Goal: Check status: Check status

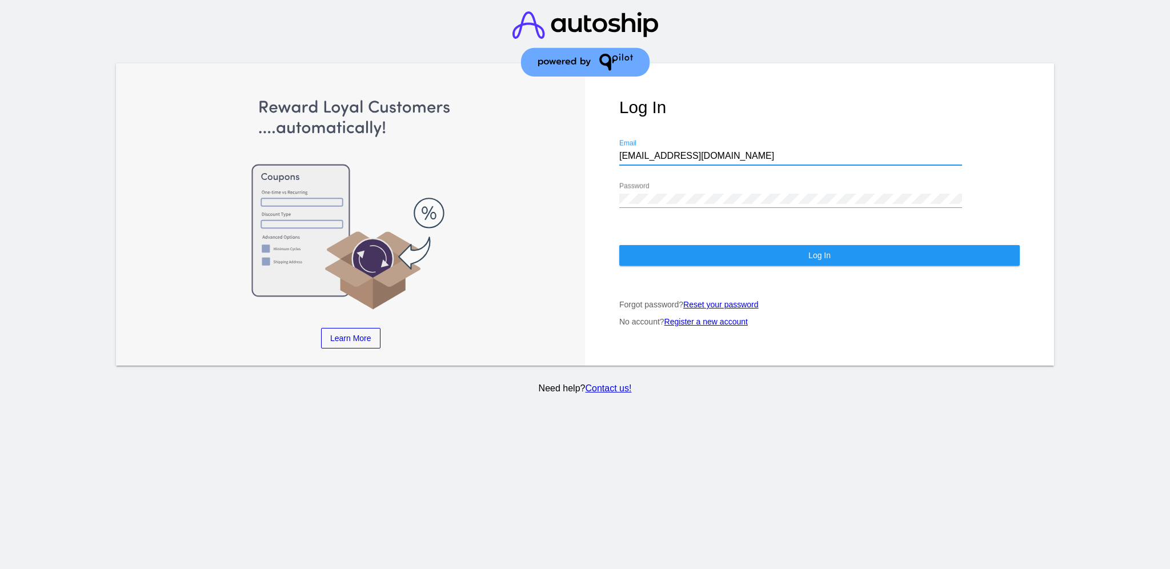
click at [555, 156] on div "Learn More Learn How Learn More Learn How Learn More Learn How ‹ › Log In [EMAI…" at bounding box center [585, 214] width 938 height 303
type input "[EMAIL_ADDRESS][DOMAIN_NAME]"
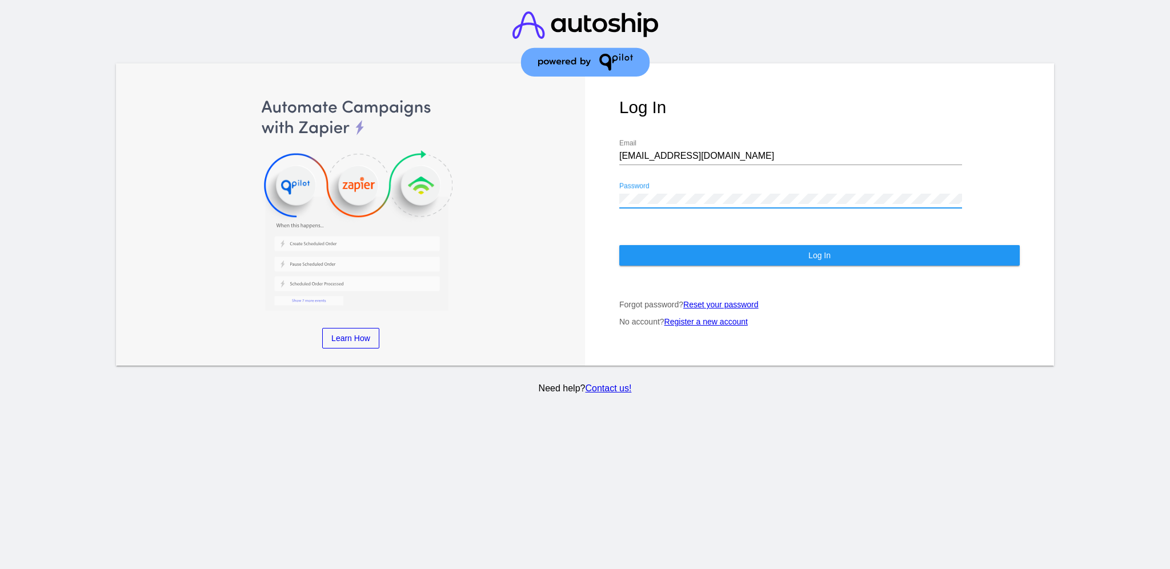
click at [592, 187] on div "Log In [EMAIL_ADDRESS][DOMAIN_NAME] Email Password Log In Forgot password? Rese…" at bounding box center [819, 214] width 469 height 303
click at [660, 256] on button "Log In" at bounding box center [819, 255] width 400 height 21
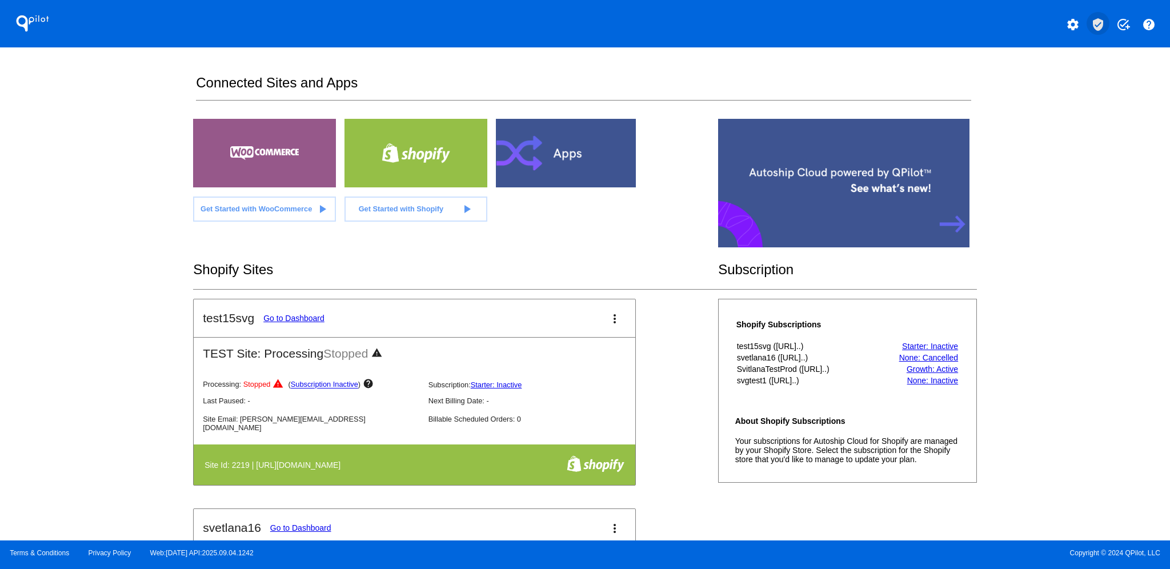
click at [1100, 21] on mat-icon "verified_user" at bounding box center [1098, 25] width 14 height 14
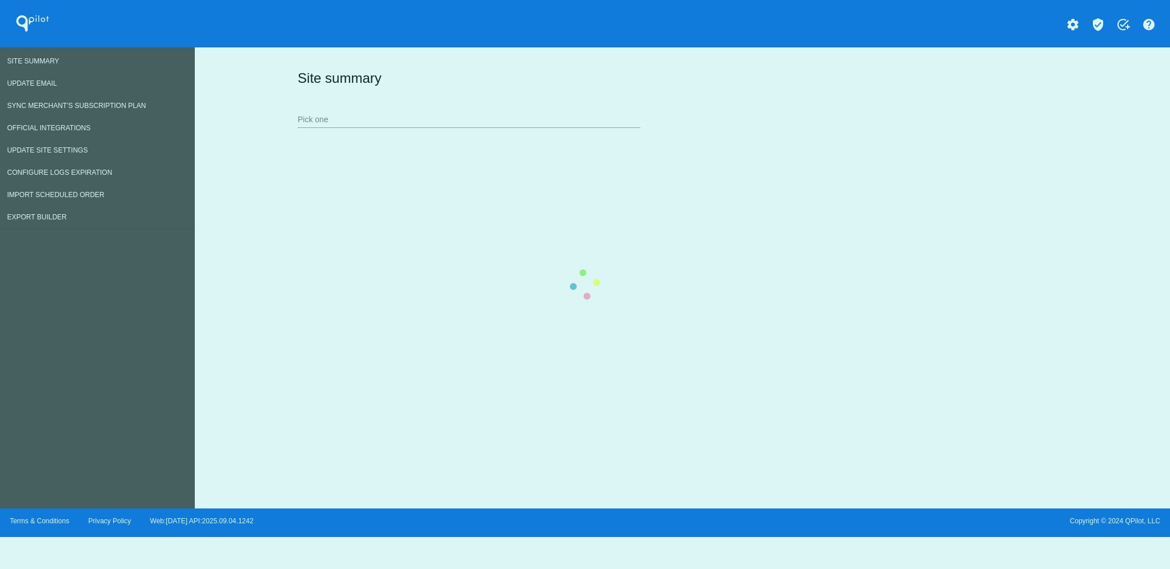
click at [510, 130] on div "Site summary Pick one" at bounding box center [680, 98] width 771 height 79
click at [510, 109] on div "Site summary Pick one" at bounding box center [680, 98] width 771 height 79
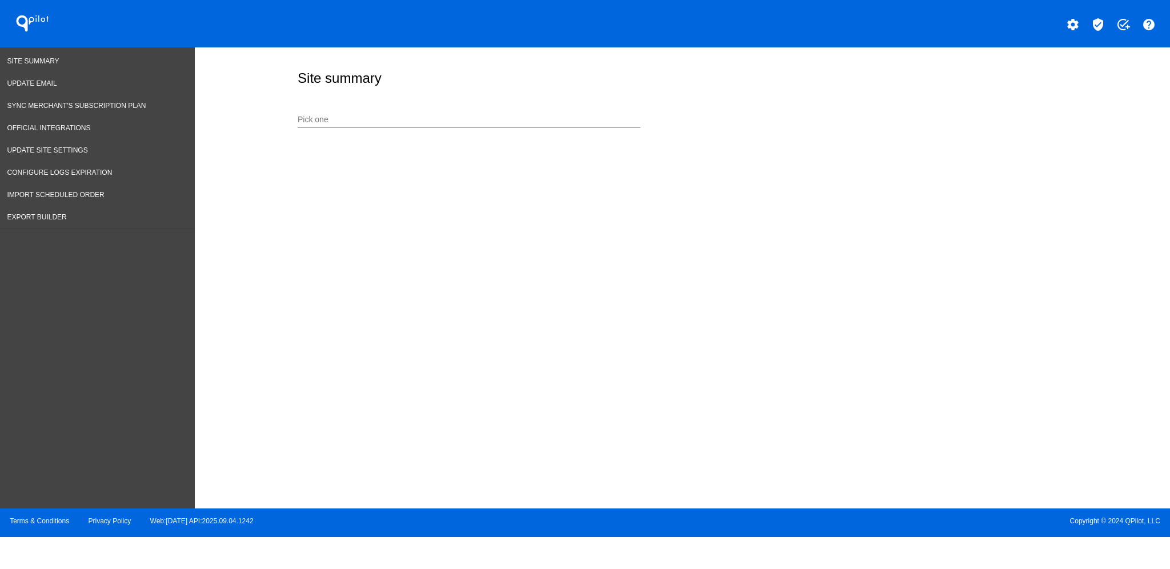
click at [510, 109] on div "Pick one" at bounding box center [469, 117] width 343 height 22
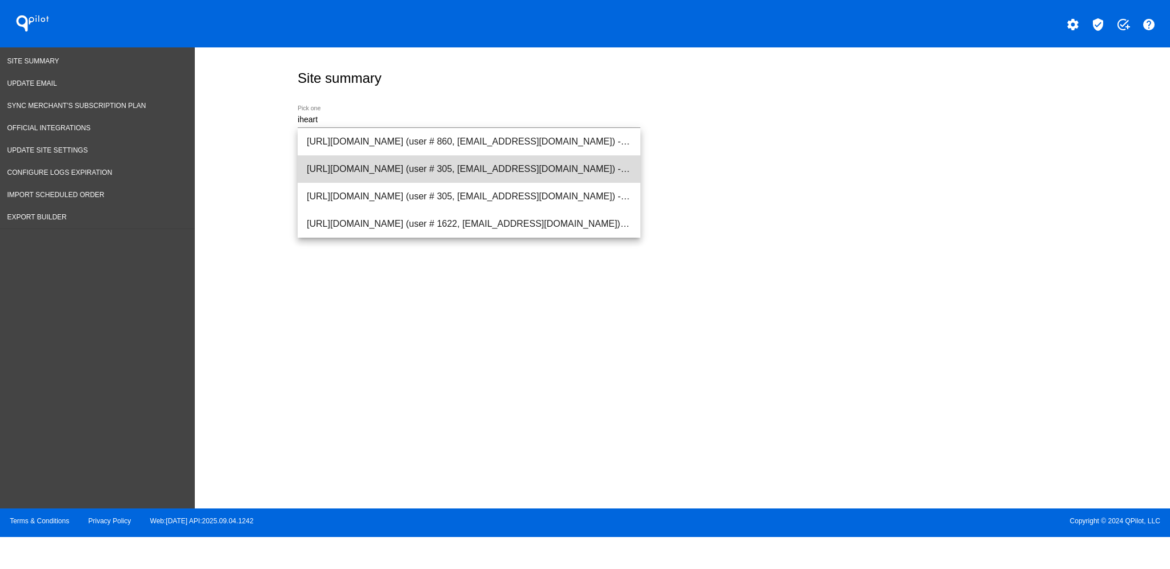
click at [478, 167] on span "[URL][DOMAIN_NAME] (user # 305, [EMAIL_ADDRESS][DOMAIN_NAME]) - Production" at bounding box center [469, 168] width 324 height 27
type input "[URL][DOMAIN_NAME] (user # 305, [EMAIL_ADDRESS][DOMAIN_NAME]) - Production"
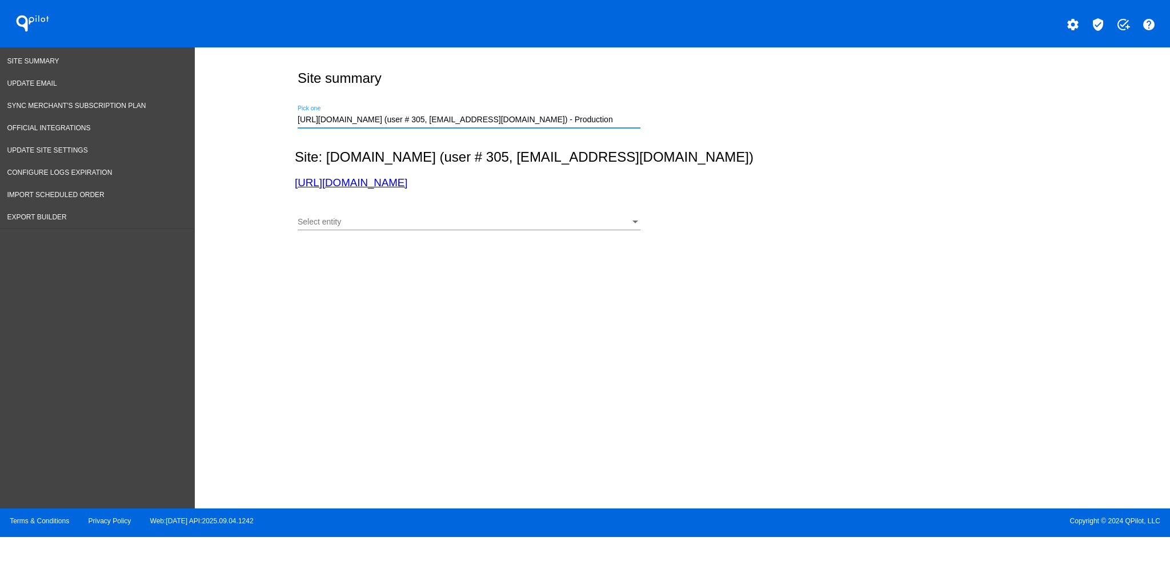
click at [507, 221] on div "Select entity" at bounding box center [464, 222] width 332 height 9
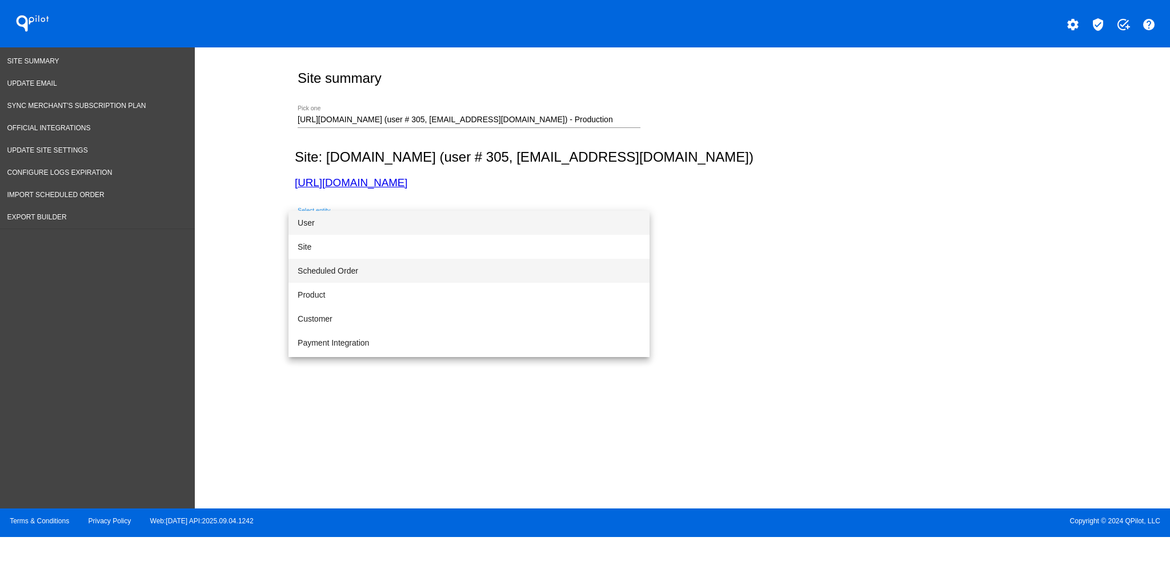
click at [473, 259] on span "Scheduled Order" at bounding box center [469, 271] width 343 height 24
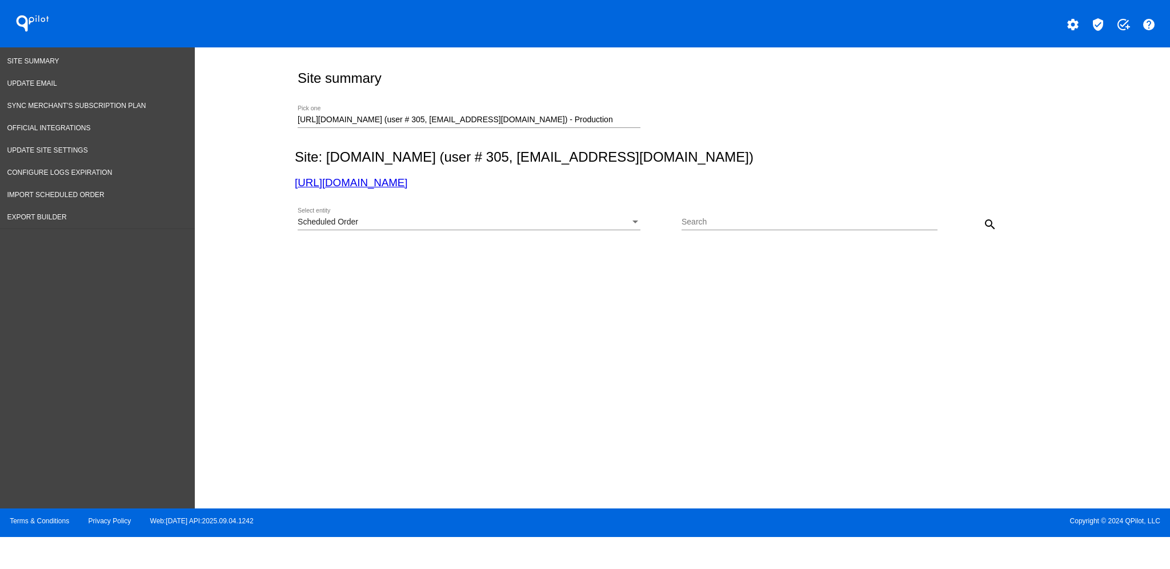
click at [743, 228] on div "Search" at bounding box center [809, 219] width 256 height 22
paste input "507463"
type input "507463"
drag, startPoint x: 598, startPoint y: 115, endPoint x: 148, endPoint y: 99, distance: 450.4
click at [144, 114] on div "Site Summary Update Email Sync Merchant's Subscription Plan Official Integratio…" at bounding box center [585, 277] width 1170 height 461
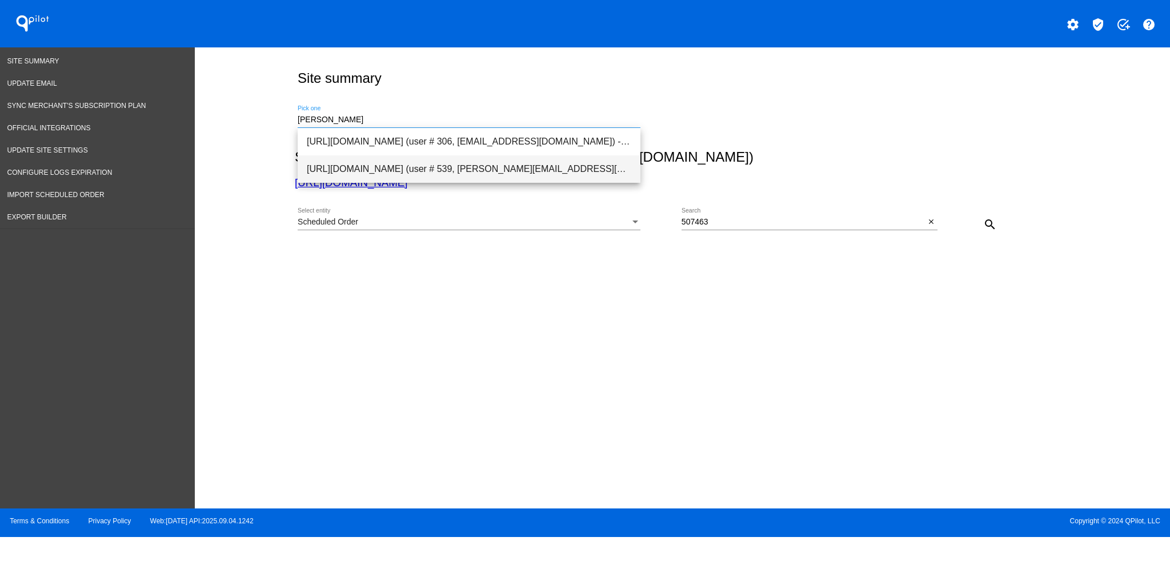
click at [380, 170] on span "[URL][DOMAIN_NAME] (user # 539, [PERSON_NAME][EMAIL_ADDRESS][DOMAIN_NAME]) - Pr…" at bounding box center [469, 168] width 324 height 27
type input "[URL][DOMAIN_NAME] (user # 539, [PERSON_NAME][EMAIL_ADDRESS][DOMAIN_NAME]) - Pr…"
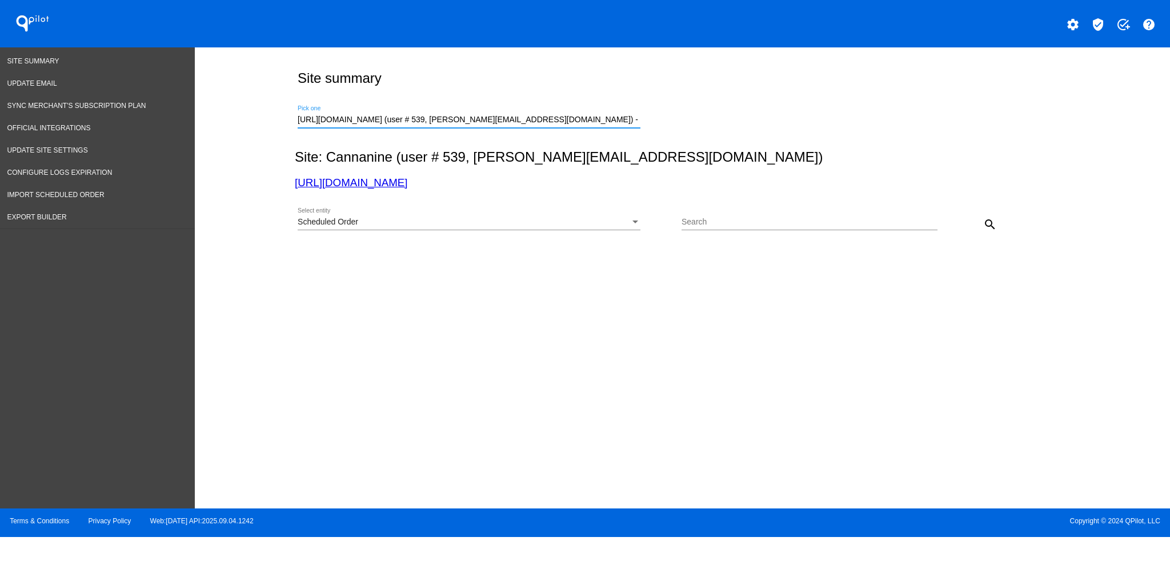
click at [791, 235] on div "Search" at bounding box center [809, 224] width 256 height 33
click at [788, 228] on div "Search" at bounding box center [809, 219] width 256 height 22
paste input "507463"
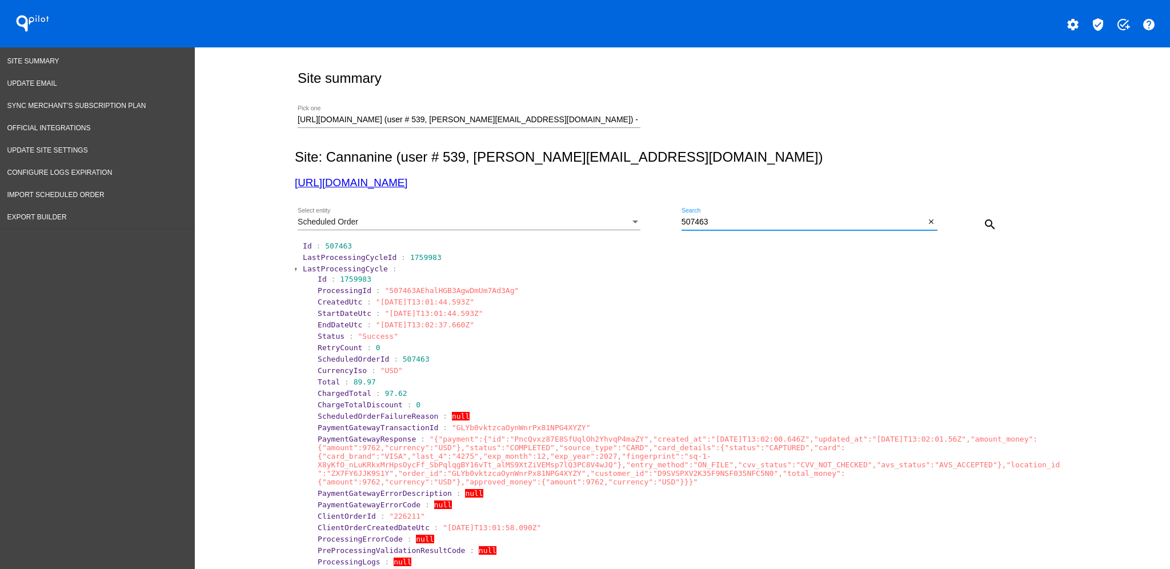
click at [352, 272] on span "LastProcessingCycle" at bounding box center [345, 268] width 85 height 9
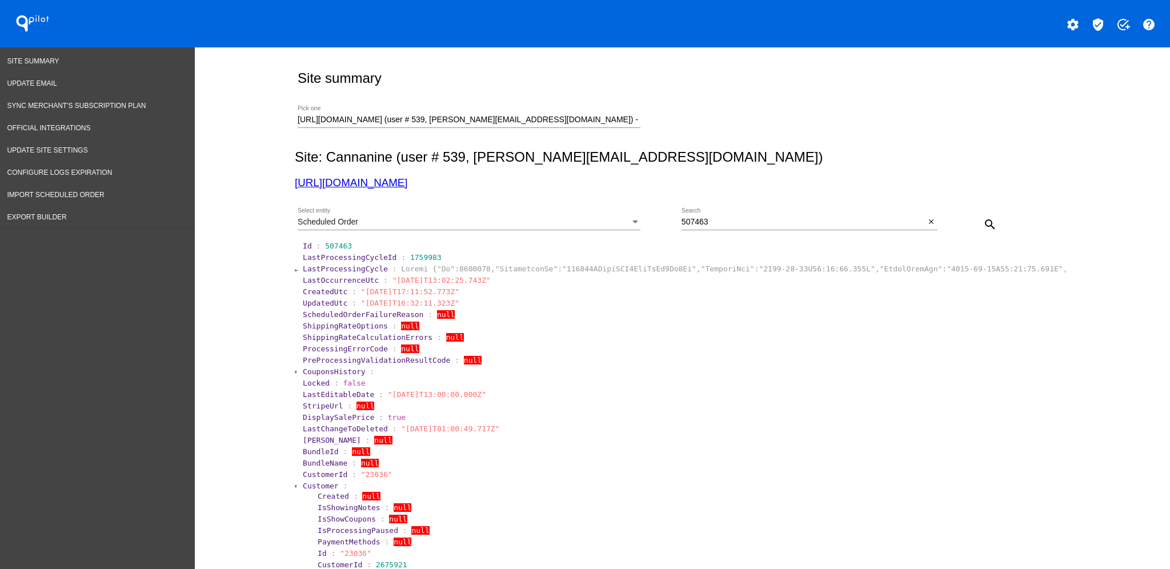
click at [307, 482] on span "Customer" at bounding box center [321, 486] width 36 height 9
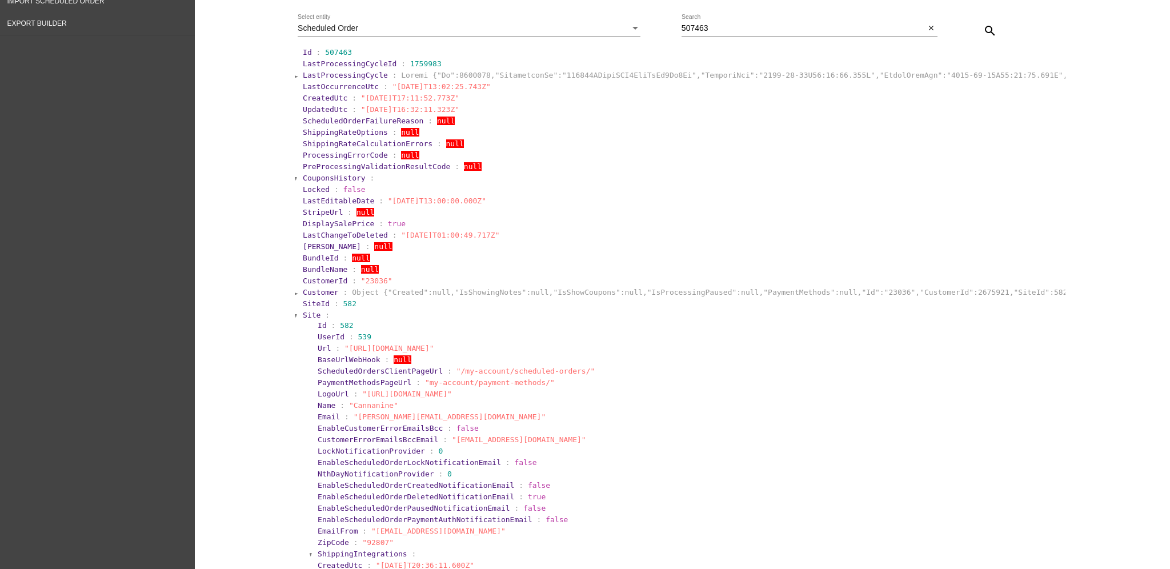
scroll to position [228, 0]
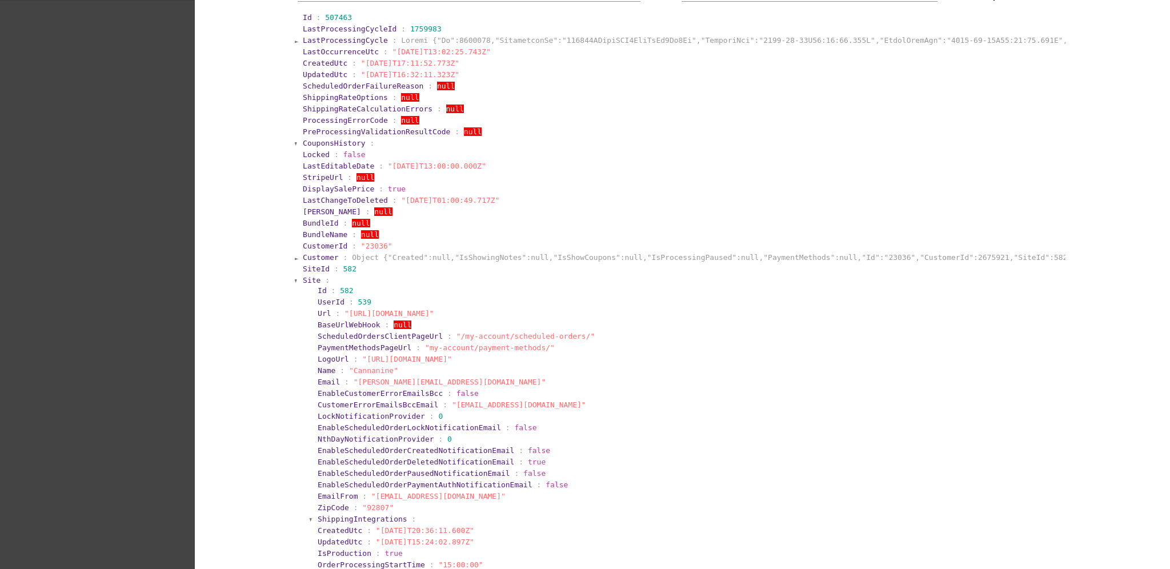
click at [303, 281] on span "Site" at bounding box center [312, 280] width 18 height 9
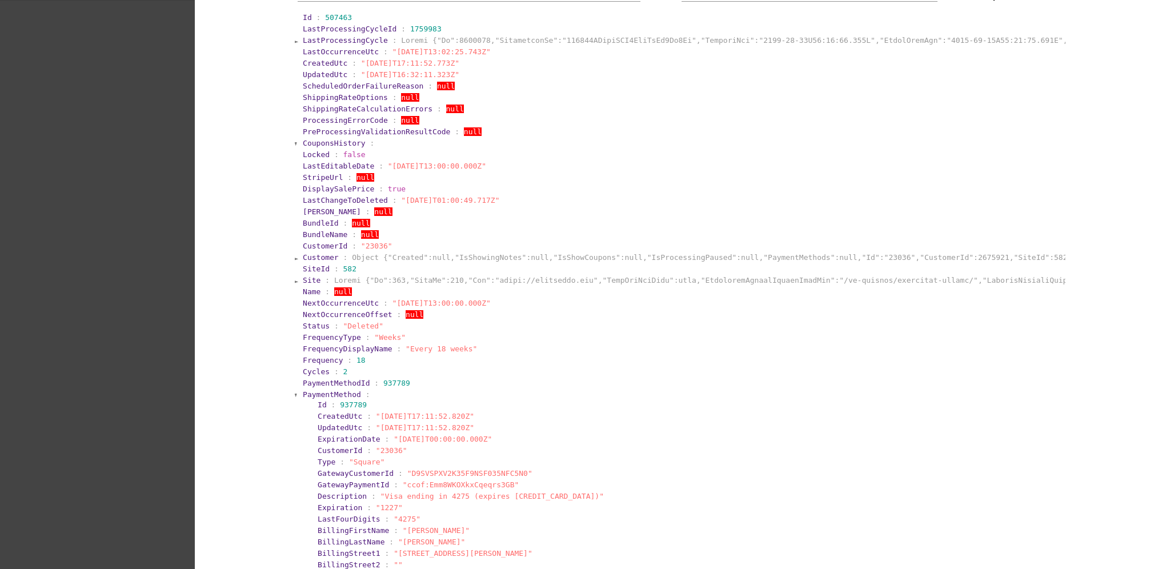
click at [307, 394] on span "PaymentMethod" at bounding box center [332, 394] width 58 height 9
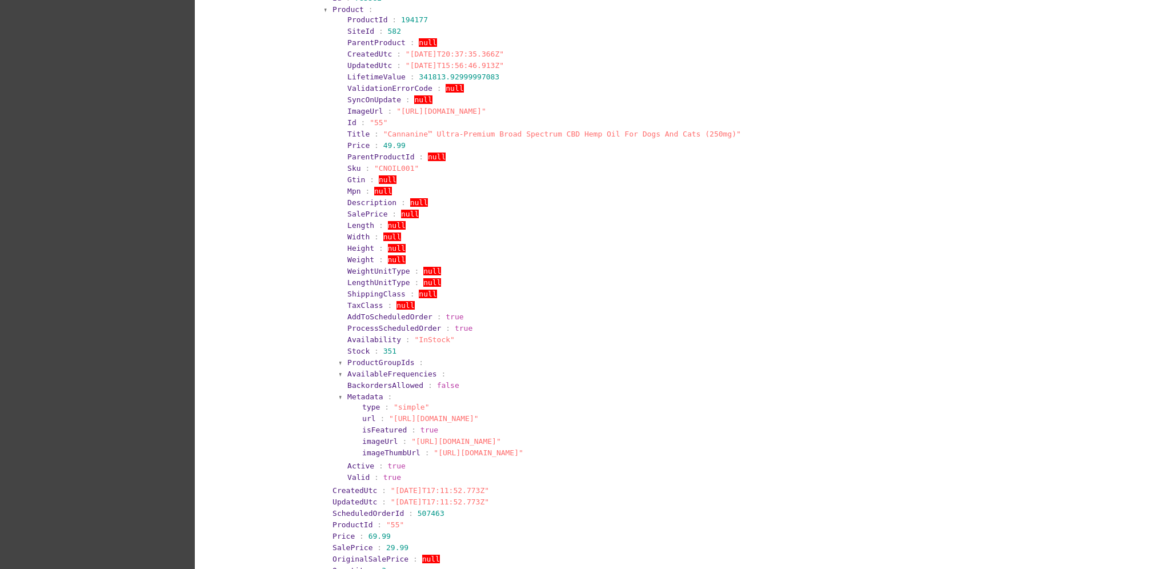
scroll to position [837, 0]
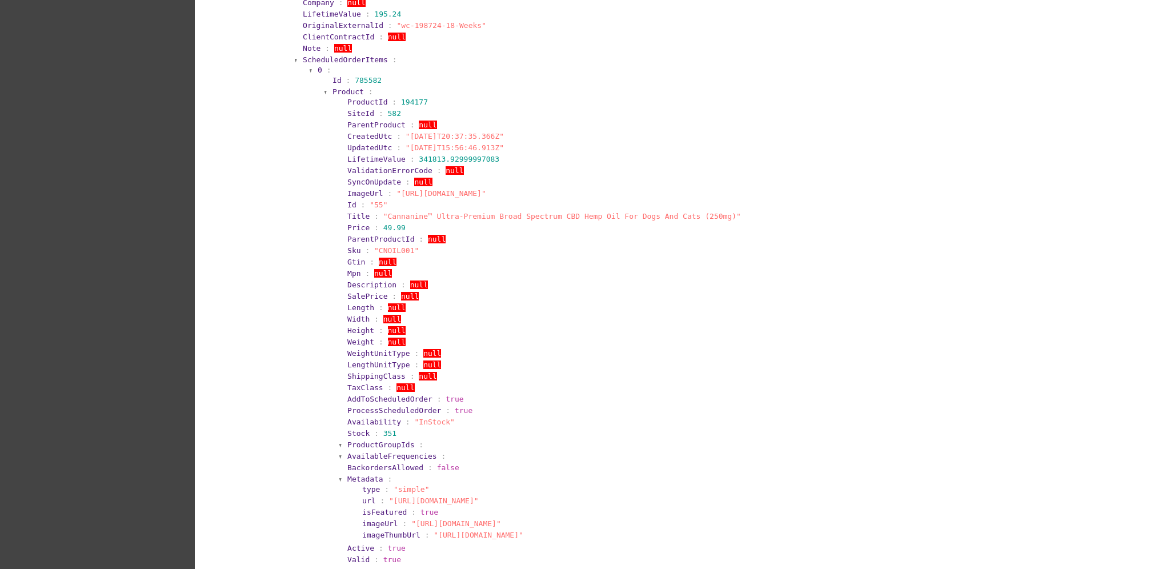
click at [324, 57] on span "ScheduledOrderItems" at bounding box center [345, 59] width 85 height 9
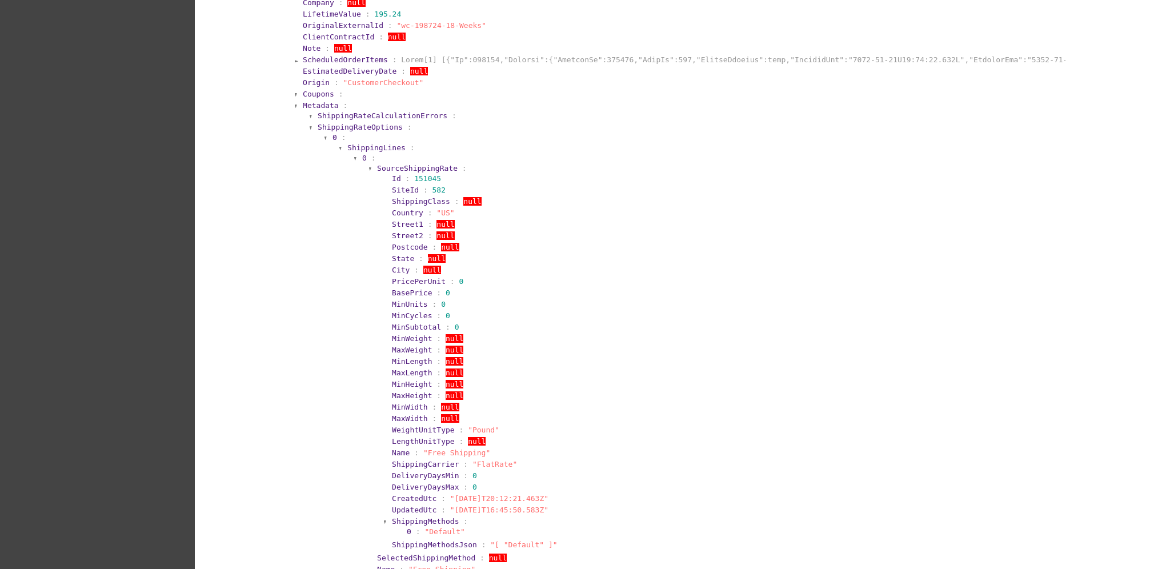
click at [317, 104] on span "Metadata" at bounding box center [321, 105] width 36 height 9
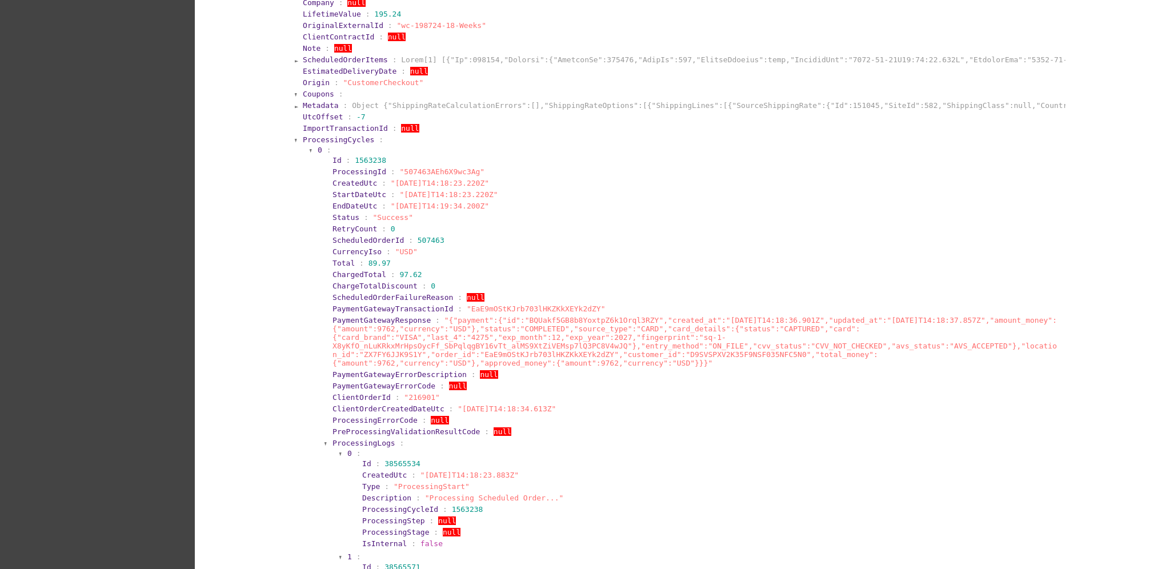
click at [326, 136] on span "ProcessingCycles" at bounding box center [338, 139] width 71 height 9
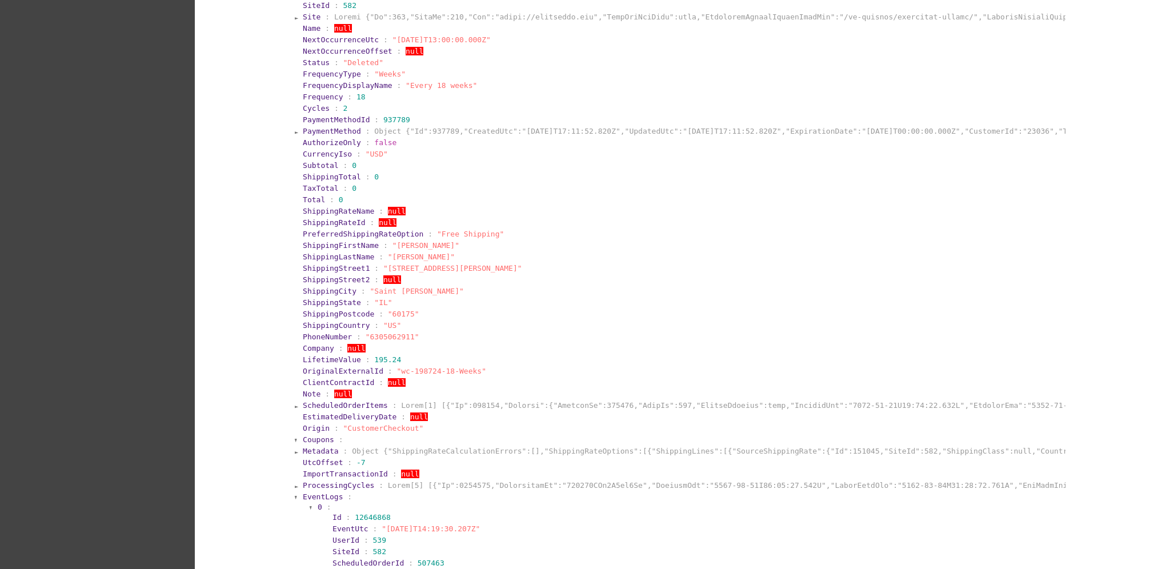
scroll to position [0, 0]
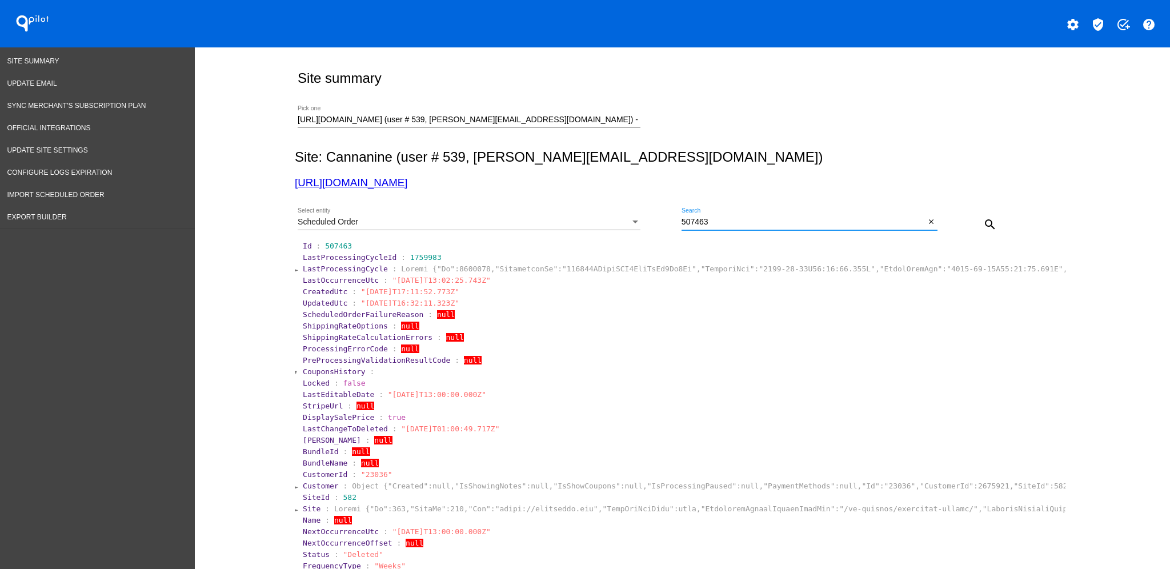
drag, startPoint x: 745, startPoint y: 223, endPoint x: 668, endPoint y: 223, distance: 77.7
click at [668, 223] on div "Scheduled Order Select entity 507463 Search close search" at bounding box center [680, 220] width 771 height 41
paste input "844620"
type input "844620"
click at [986, 217] on button "search" at bounding box center [989, 223] width 23 height 23
